Goal: Task Accomplishment & Management: Manage account settings

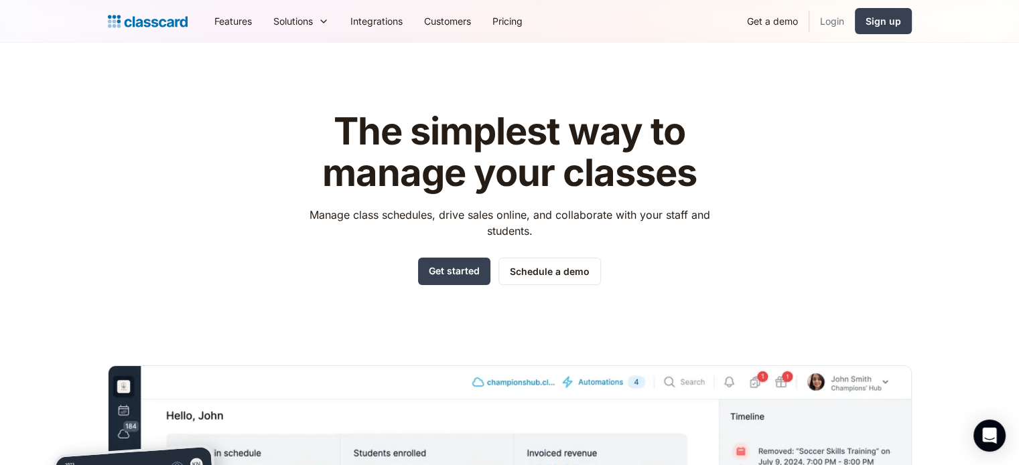
click at [824, 25] on link "Login" at bounding box center [832, 21] width 46 height 30
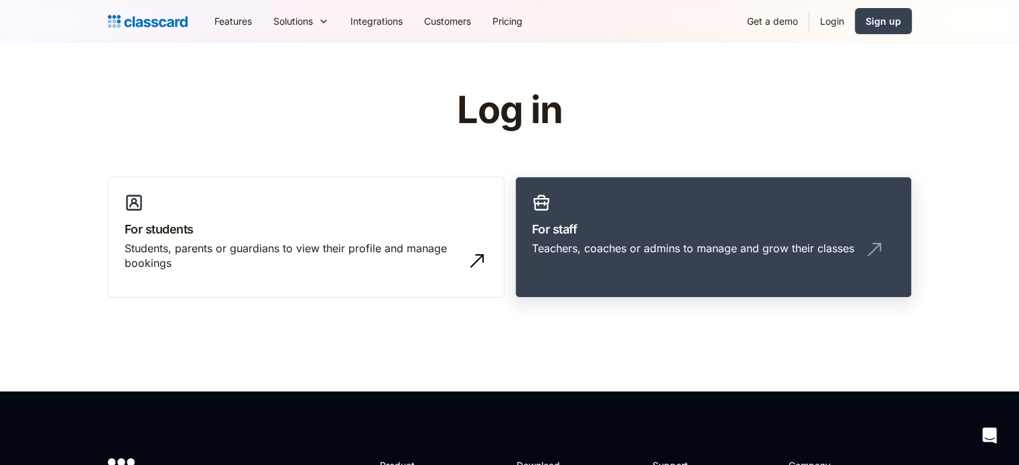
click at [786, 223] on h3 "For staff" at bounding box center [713, 229] width 363 height 18
